Goal: Information Seeking & Learning: Learn about a topic

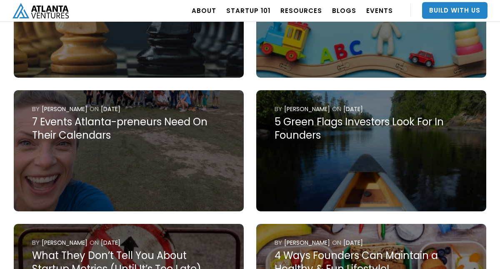
scroll to position [973, 0]
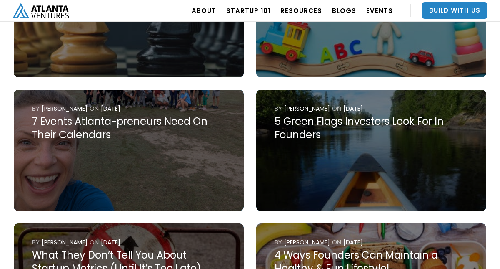
click at [347, 115] on div "5 Green Flags Investors Look For In Founders" at bounding box center [371, 128] width 193 height 27
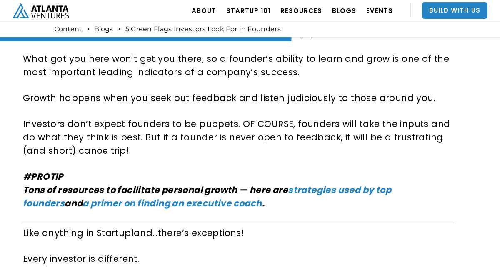
scroll to position [1616, 0]
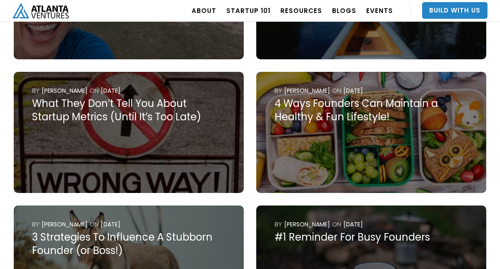
scroll to position [1135, 0]
